Goal: Information Seeking & Learning: Find specific fact

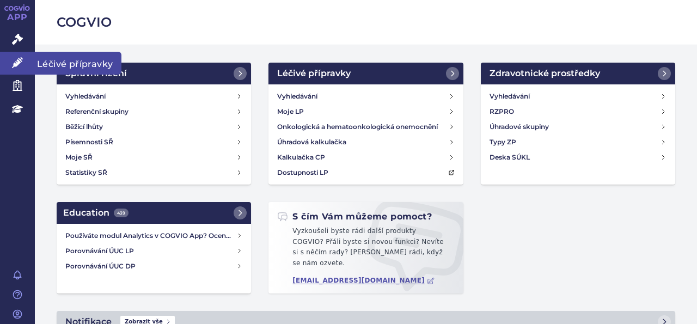
click at [21, 60] on icon at bounding box center [17, 62] width 11 height 11
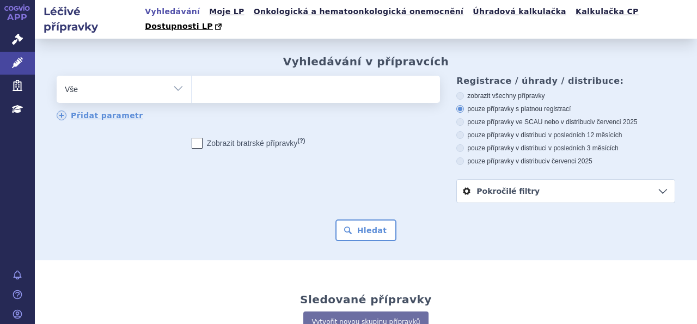
click at [200, 81] on input "search" at bounding box center [203, 88] width 6 height 14
type input "22"
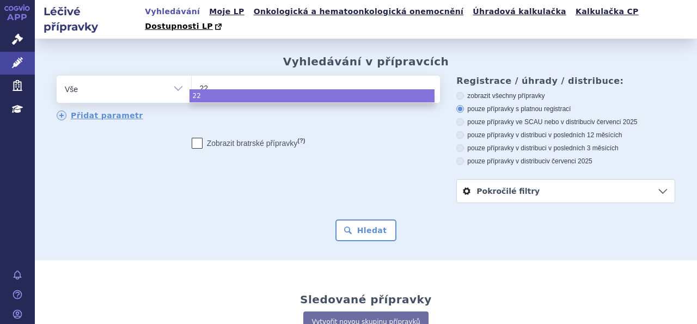
type input "222"
type input "2226"
type input "22268"
type input "222682"
select select "222682"
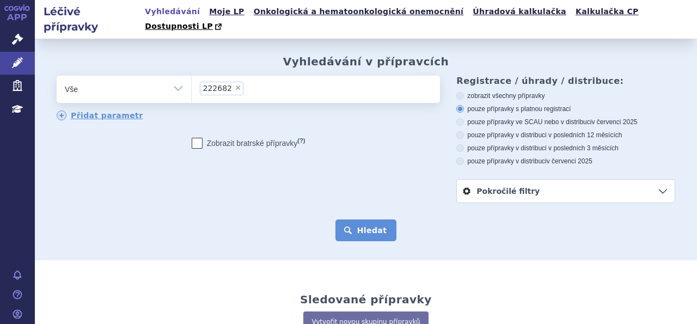
click at [349, 219] on button "Hledat" at bounding box center [365, 230] width 61 height 22
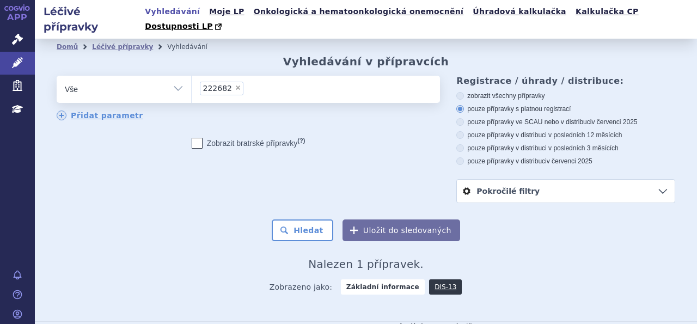
scroll to position [69, 0]
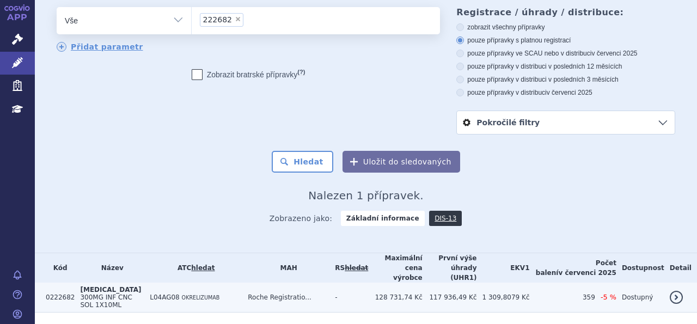
click at [112, 293] on span "300MG INF CNC SOL 1X10ML" at bounding box center [106, 300] width 52 height 15
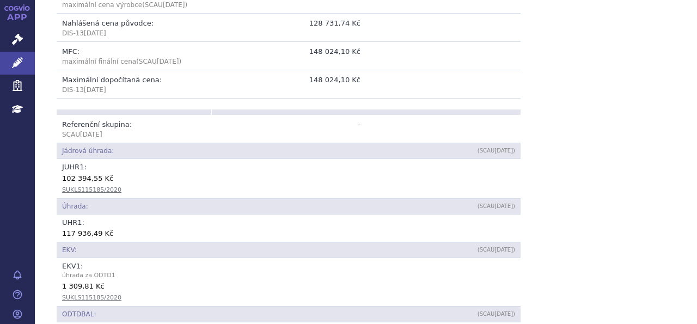
scroll to position [393, 0]
click at [91, 187] on link "SUKLS115185/2020" at bounding box center [91, 190] width 59 height 7
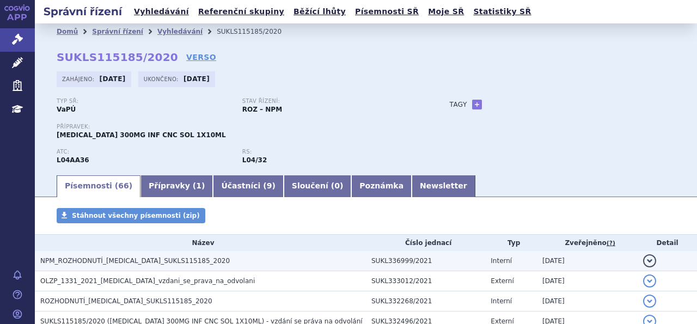
click at [120, 260] on span "NPM_ROZHODNUTÍ_[MEDICAL_DATA]_SUKLS115185_2020" at bounding box center [134, 261] width 189 height 8
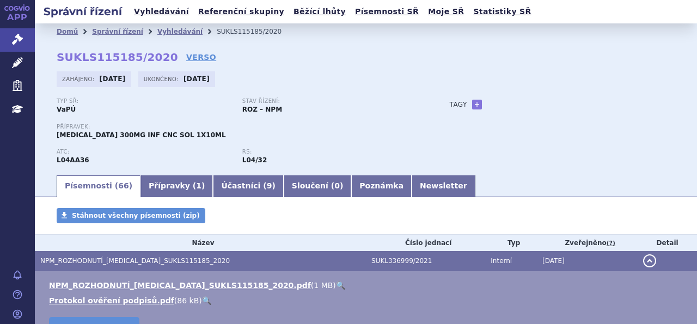
click at [336, 286] on link "🔍" at bounding box center [340, 285] width 9 height 9
